Goal: Connect with others: Connect with others

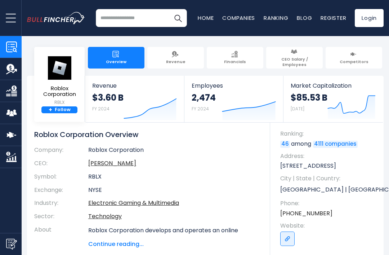
click at [54, 106] on small "RBLX" at bounding box center [59, 102] width 42 height 6
click at [48, 109] on link "+ Follow" at bounding box center [59, 109] width 36 height 7
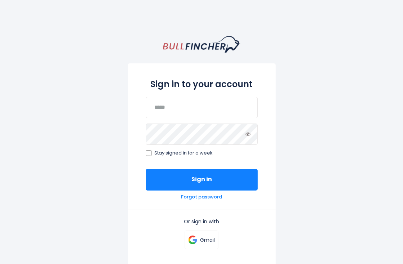
click at [57, 107] on div "Sign in to your account Stay signed in for a week Sign in Forgot password Or si…" at bounding box center [201, 185] width 403 height 298
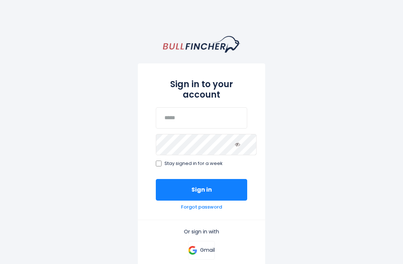
click at [229, 196] on button "Sign in" at bounding box center [201, 190] width 91 height 22
click at [229, 184] on button "Sign in" at bounding box center [201, 190] width 91 height 22
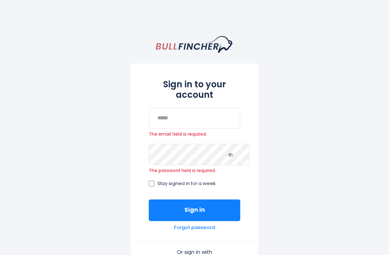
click at [181, 201] on button "Sign in" at bounding box center [194, 210] width 91 height 22
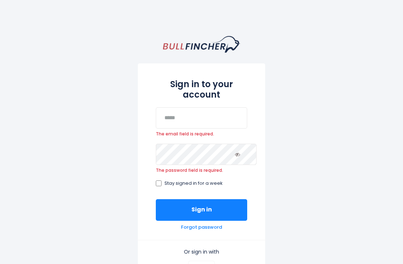
click at [167, 214] on button "Sign in" at bounding box center [201, 210] width 91 height 22
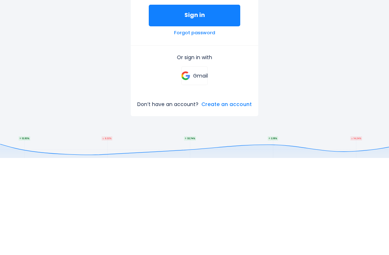
click at [194, 111] on button "Sign in" at bounding box center [194, 113] width 91 height 22
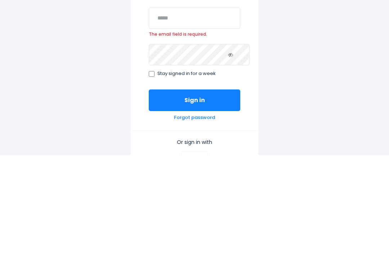
click at [7, 75] on div "Sign in to your account The email field is required. Stay signed in for a week …" at bounding box center [194, 195] width 389 height 318
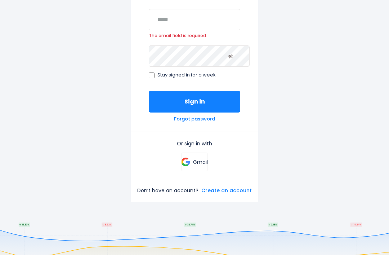
click at [196, 158] on p "Gmail" at bounding box center [200, 161] width 15 height 6
